Goal: Information Seeking & Learning: Learn about a topic

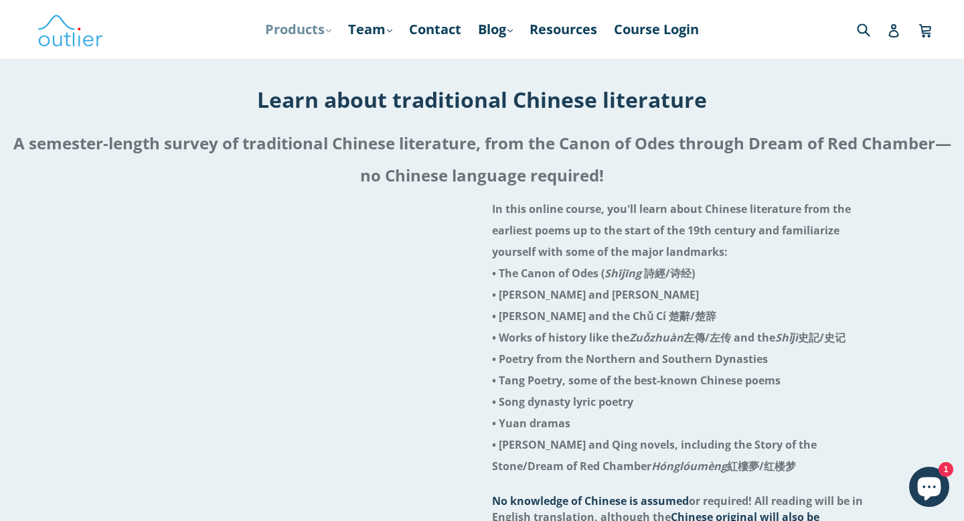
click at [299, 29] on link "Products .cls-1{fill:#231f20} expand" at bounding box center [298, 29] width 80 height 24
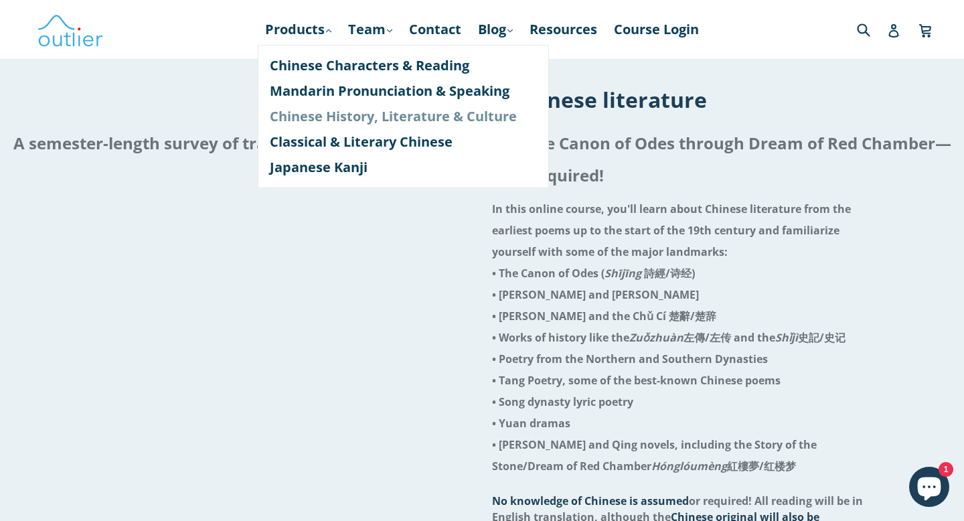
click at [309, 119] on link "Chinese History, Literature & Culture" at bounding box center [403, 116] width 267 height 25
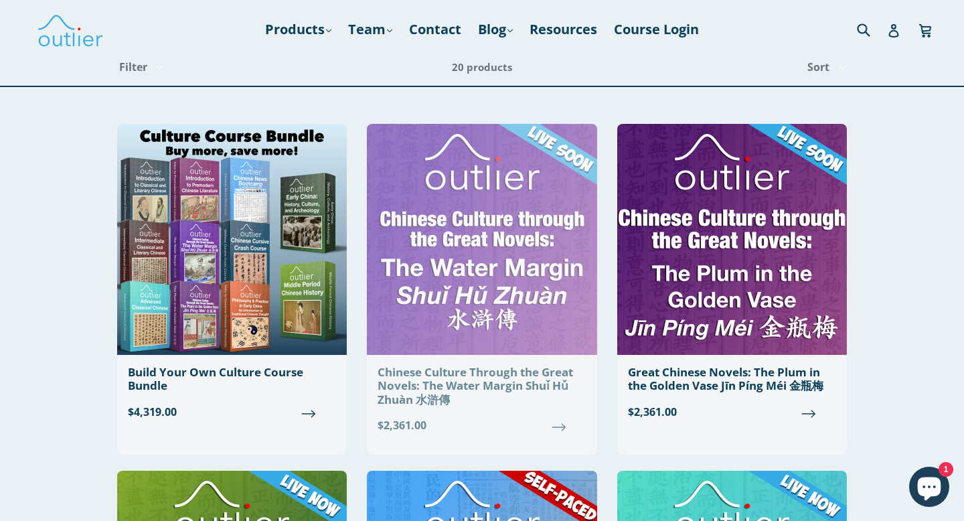
click at [406, 374] on div "Chinese Culture Through the Great Novels: The Water Margin Shuǐ Hǔ Zhuàn 水滸傳" at bounding box center [482, 386] width 208 height 41
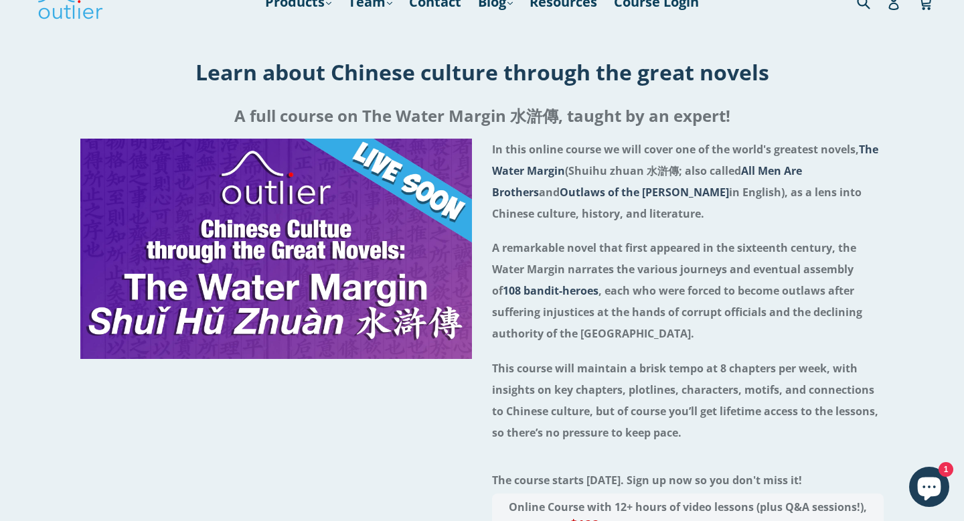
scroll to position [34, 0]
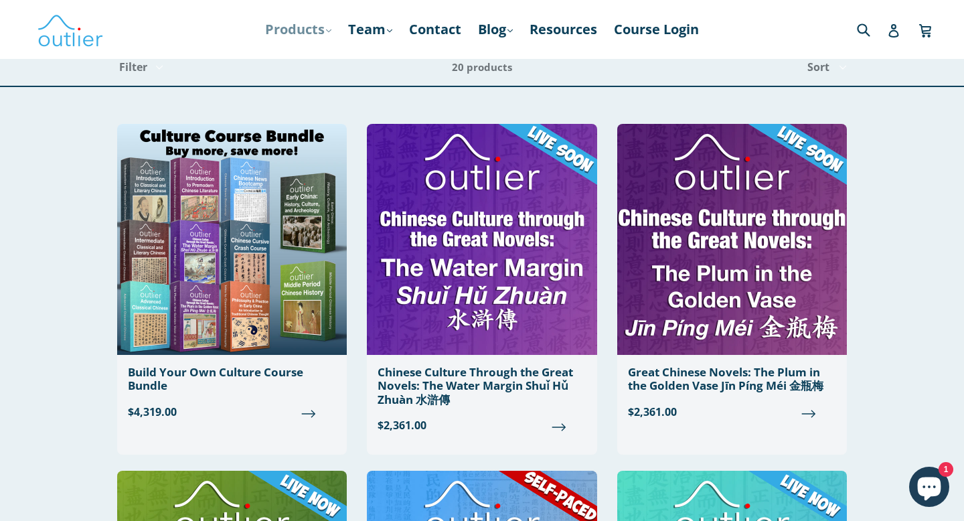
click at [286, 27] on link "Products .cls-1{fill:#231f20} expand" at bounding box center [298, 29] width 80 height 24
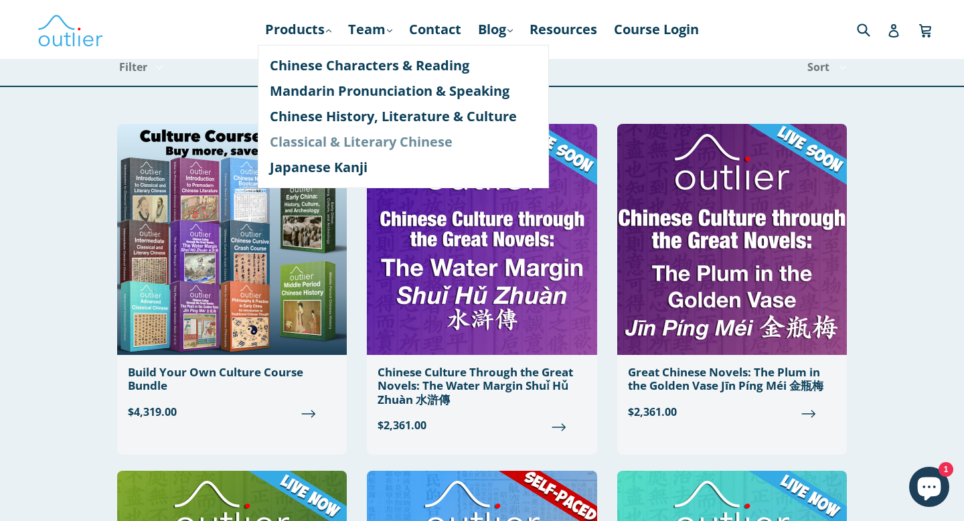
click at [289, 143] on link "Classical & Literary Chinese" at bounding box center [403, 141] width 267 height 25
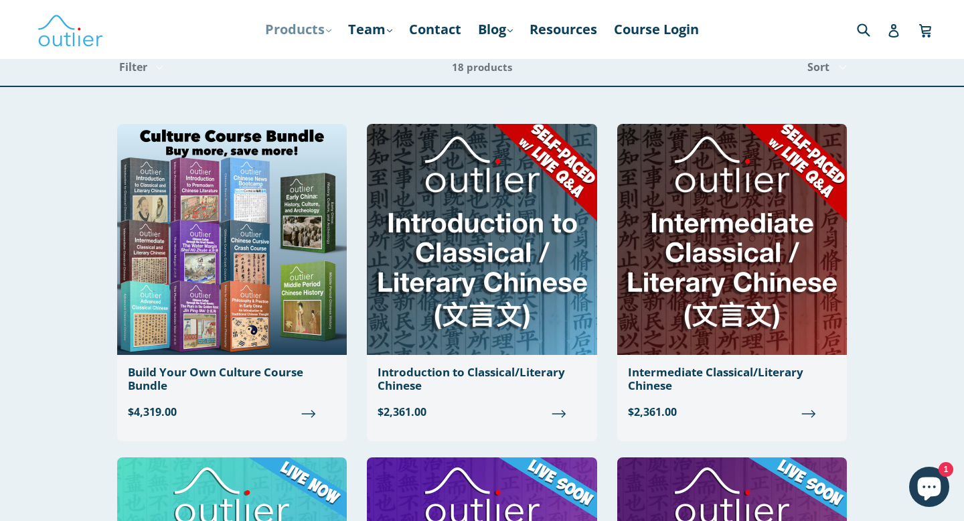
click at [292, 31] on link "Products .cls-1{fill:#231f20} expand" at bounding box center [298, 29] width 80 height 24
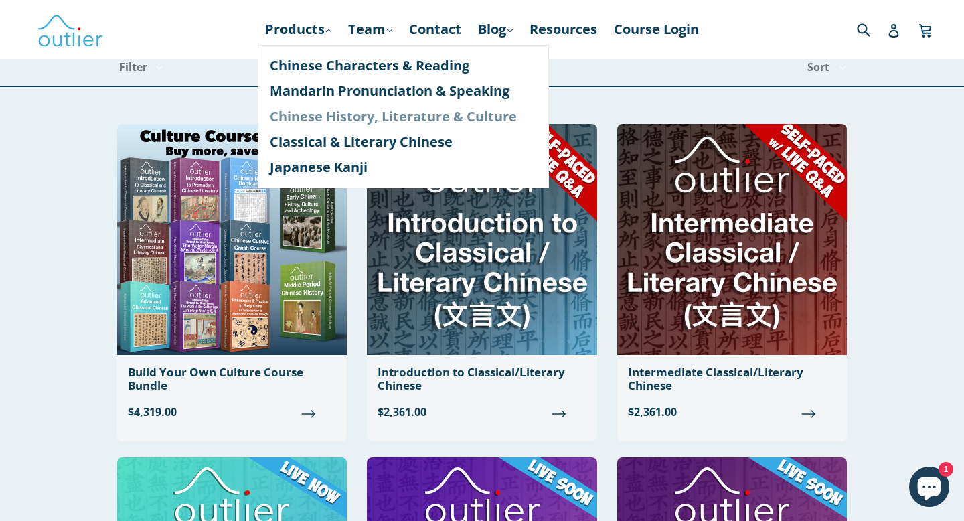
click at [288, 120] on link "Chinese History, Literature & Culture" at bounding box center [403, 116] width 267 height 25
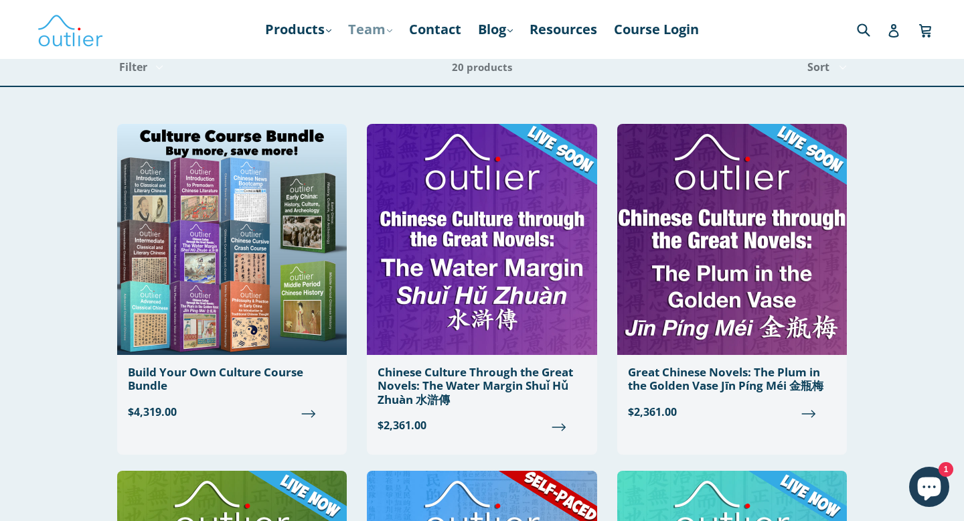
click at [378, 37] on link "Team .cls-1{fill:#231f20} expand" at bounding box center [370, 29] width 58 height 24
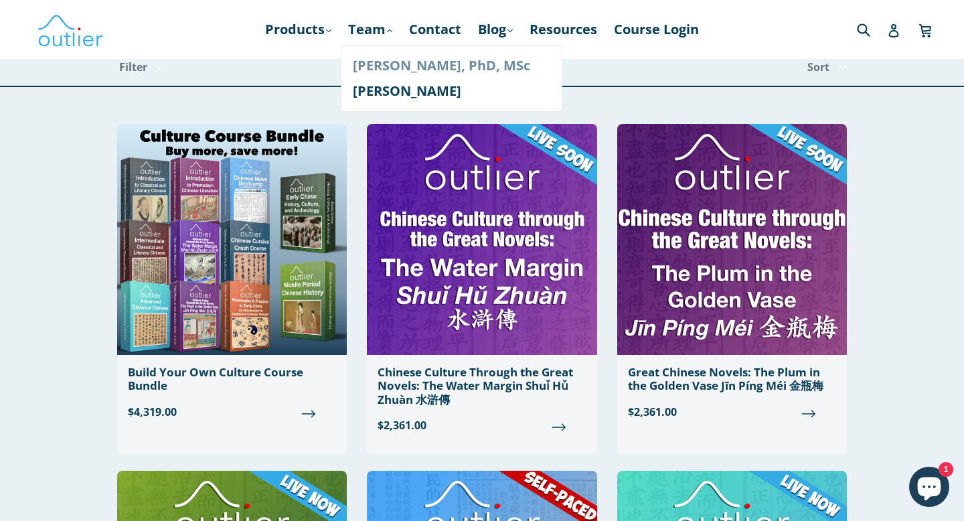
click at [380, 68] on link "[PERSON_NAME], PhD, MSc" at bounding box center [452, 65] width 198 height 25
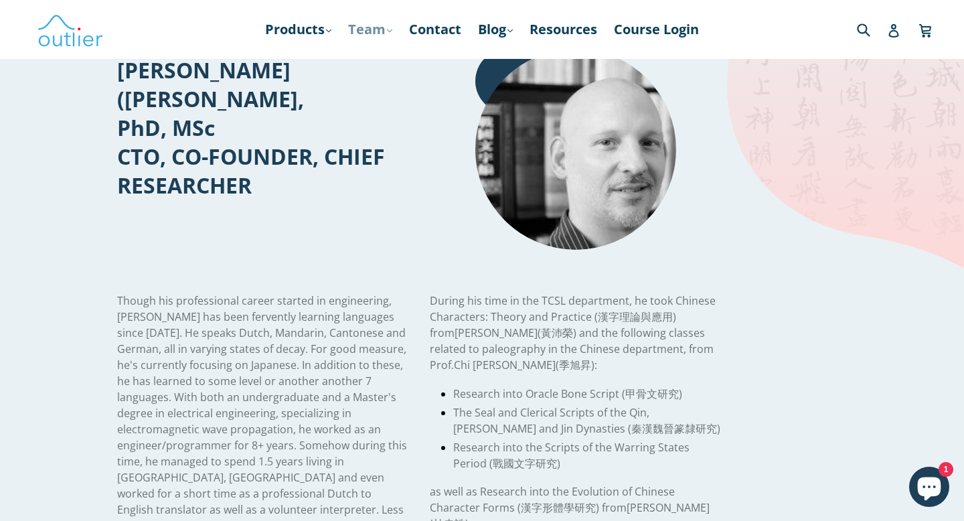
click at [361, 27] on link "Team .cls-1{fill:#231f20} expand" at bounding box center [370, 29] width 58 height 24
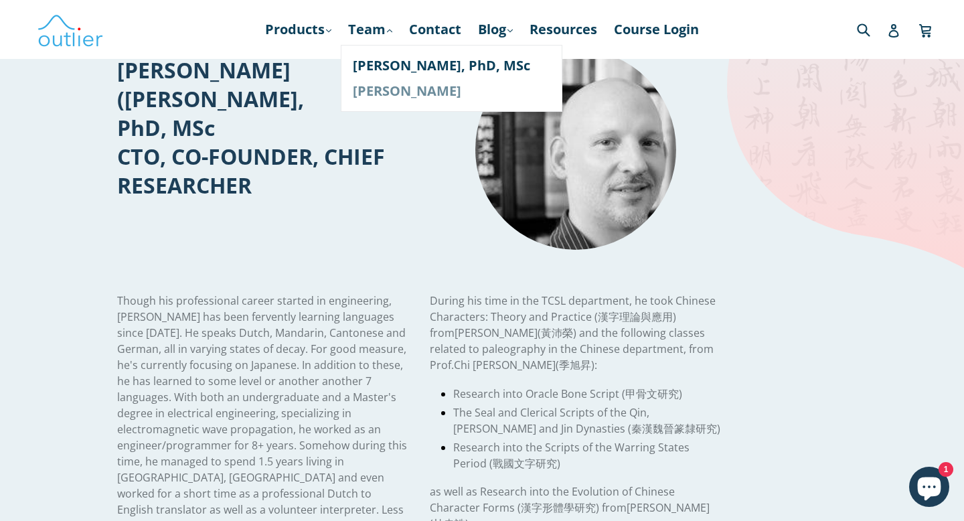
click at [368, 93] on link "[PERSON_NAME]" at bounding box center [452, 90] width 198 height 25
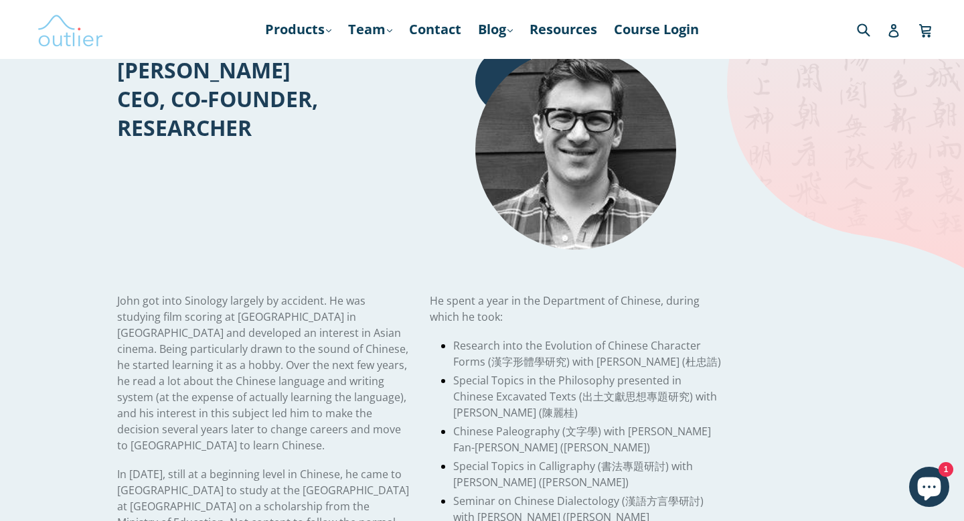
click at [55, 37] on img at bounding box center [70, 29] width 67 height 39
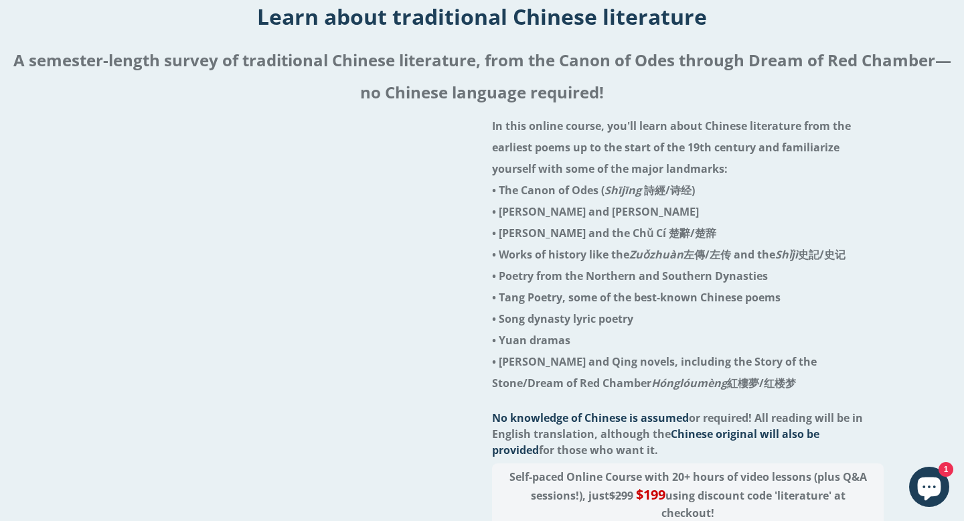
scroll to position [84, 0]
